Goal: Check status: Check status

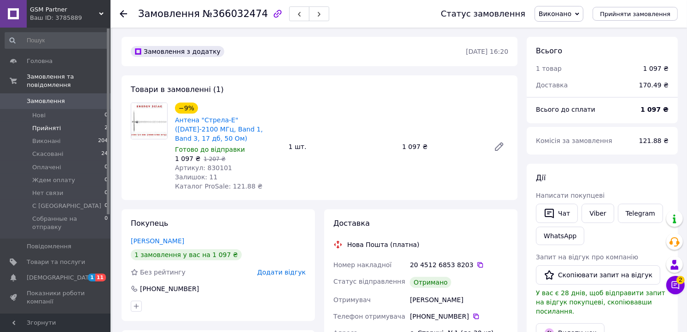
click at [77, 122] on li "Прийняті 2" at bounding box center [56, 128] width 113 height 13
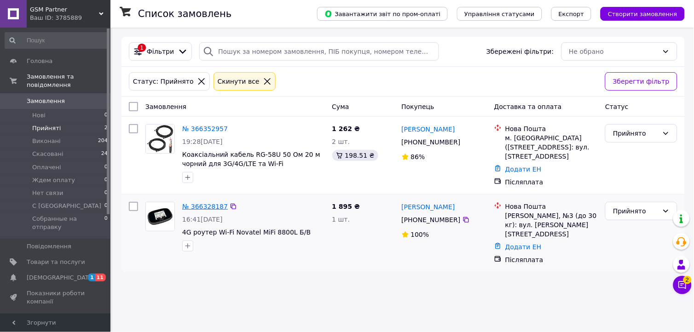
click at [210, 206] on link "№ 366328187" at bounding box center [205, 206] width 46 height 7
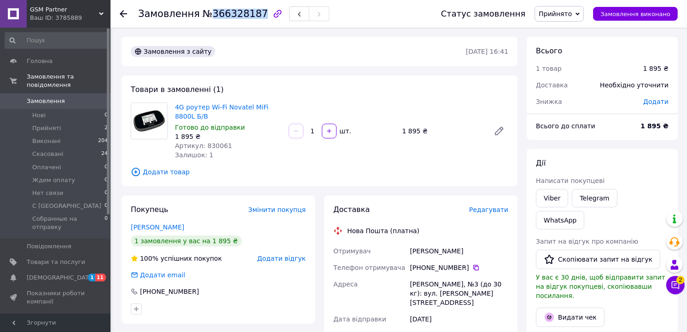
drag, startPoint x: 205, startPoint y: 10, endPoint x: 250, endPoint y: 17, distance: 45.8
click at [250, 17] on span "№366328187" at bounding box center [235, 13] width 65 height 11
copy span "366328187"
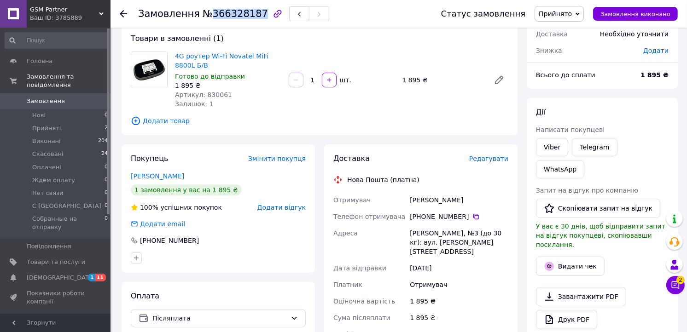
drag, startPoint x: 420, startPoint y: 200, endPoint x: 462, endPoint y: 200, distance: 41.9
click at [462, 200] on div "Отримувач [PERSON_NAME] Телефон отримувача [PHONE_NUMBER]   [PERSON_NAME], №3 (…" at bounding box center [420, 285] width 179 height 186
copy div "Отримувач [PERSON_NAME]"
click at [472, 215] on icon at bounding box center [475, 216] width 7 height 7
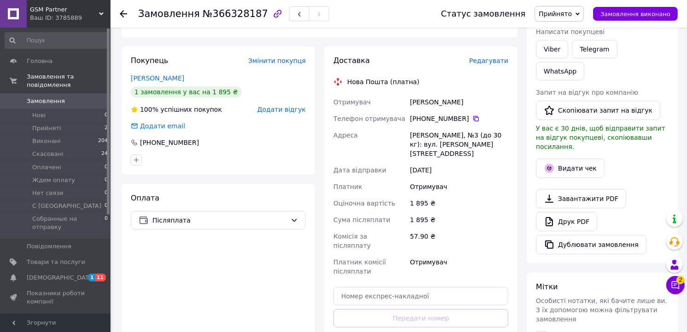
scroll to position [153, 0]
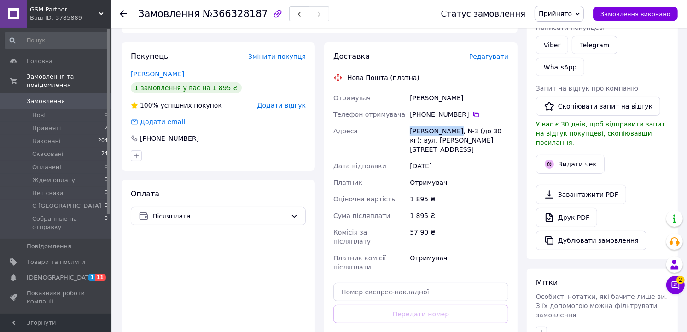
drag, startPoint x: 405, startPoint y: 130, endPoint x: 458, endPoint y: 125, distance: 52.7
click at [458, 125] on div "Отримувач [PERSON_NAME] Телефон отримувача [PHONE_NUMBER]   [PERSON_NAME], №3 (…" at bounding box center [420, 183] width 179 height 186
copy div "[PERSON_NAME], №3"
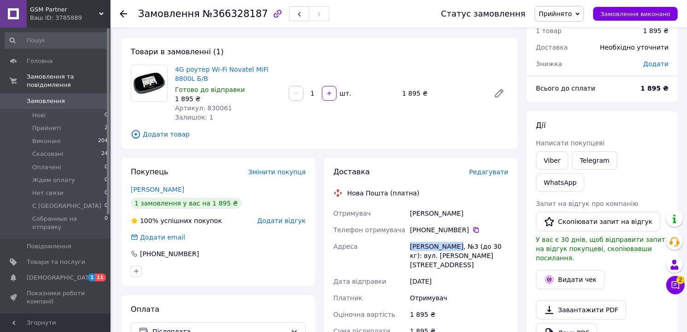
scroll to position [0, 0]
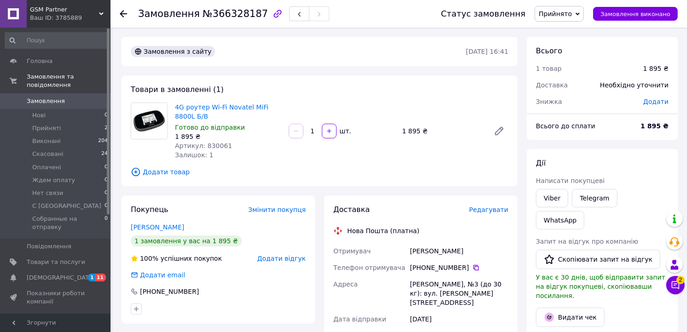
click at [124, 16] on icon at bounding box center [123, 13] width 7 height 7
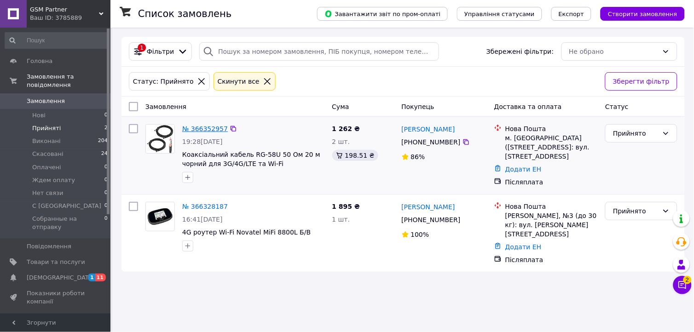
click at [212, 127] on link "№ 366352957" at bounding box center [205, 128] width 46 height 7
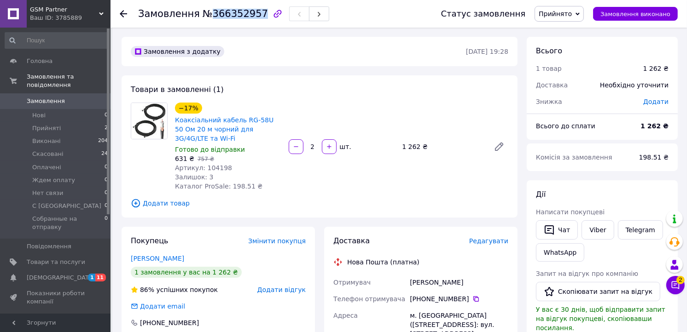
drag, startPoint x: 206, startPoint y: 11, endPoint x: 250, endPoint y: 11, distance: 44.6
click at [250, 11] on span "№366352957" at bounding box center [235, 13] width 65 height 11
copy span "366352957"
drag, startPoint x: 411, startPoint y: 270, endPoint x: 470, endPoint y: 272, distance: 58.9
click at [470, 274] on div "[PERSON_NAME]" at bounding box center [459, 282] width 102 height 17
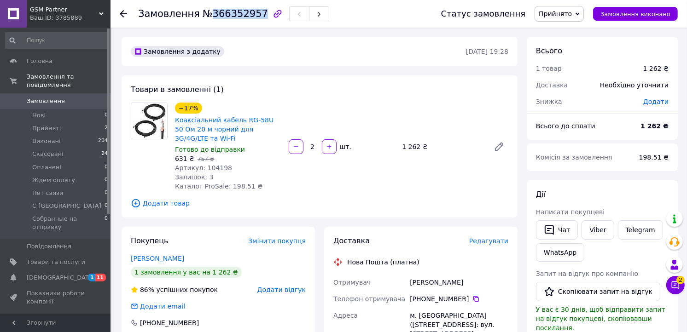
copy div "[PERSON_NAME]"
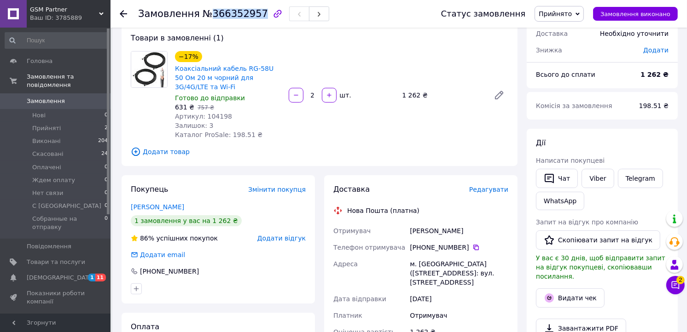
scroll to position [102, 0]
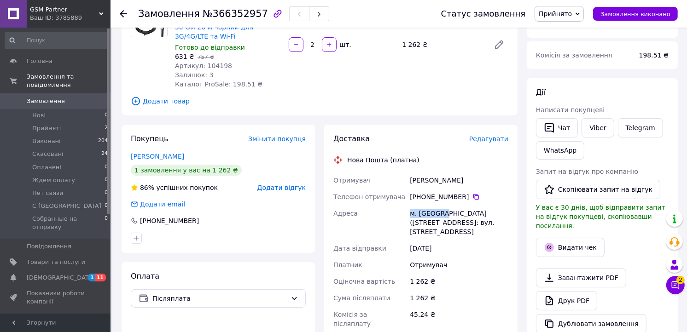
drag, startPoint x: 408, startPoint y: 203, endPoint x: 441, endPoint y: 203, distance: 32.7
click at [441, 205] on div "м. [GEOGRAPHIC_DATA] ([STREET_ADDRESS]: вул. [STREET_ADDRESS]" at bounding box center [459, 222] width 102 height 35
copy div "м. [GEOGRAPHIC_DATA]"
click at [472, 193] on icon at bounding box center [475, 196] width 7 height 7
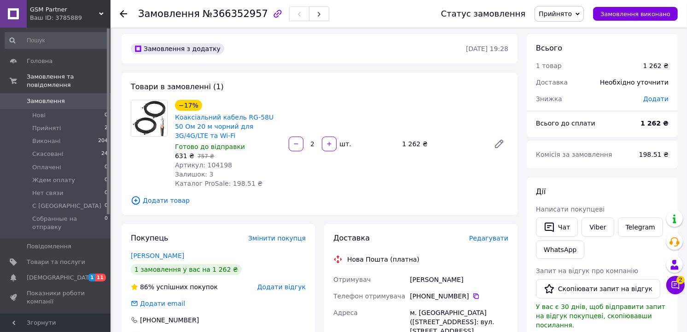
scroll to position [0, 0]
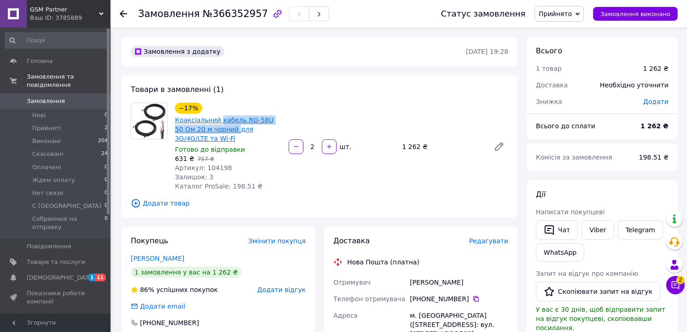
drag, startPoint x: 216, startPoint y: 114, endPoint x: 214, endPoint y: 131, distance: 17.3
click at [214, 131] on div "Коаксіальний кабель RG-58U 50 Ом 20 м чорний для 3G/4G/LTE та Wi-Fi" at bounding box center [228, 129] width 108 height 29
copy link "кабель RG-58U 50 Ом 20 м чорний"
